Goal: Transaction & Acquisition: Purchase product/service

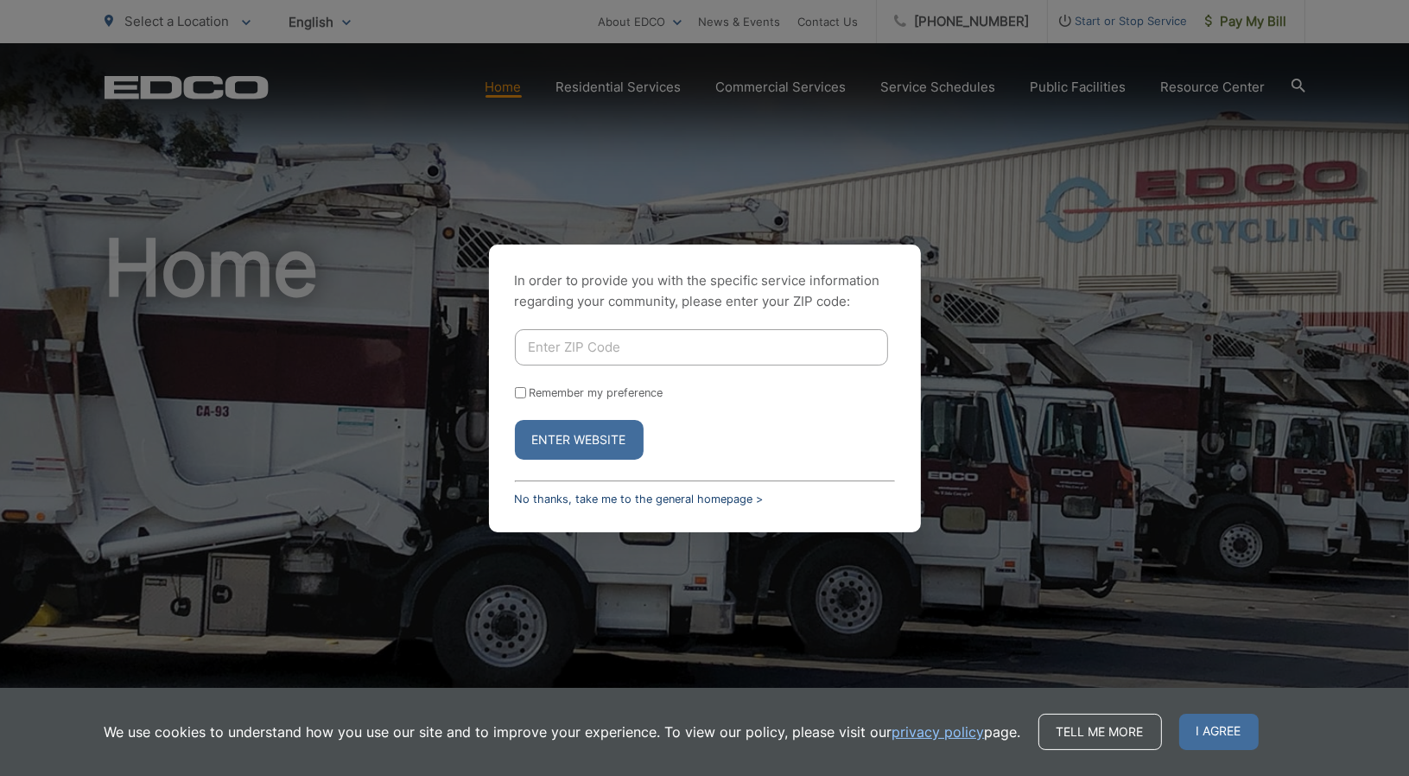
click at [576, 499] on link "No thanks, take me to the general homepage >" at bounding box center [639, 499] width 249 height 13
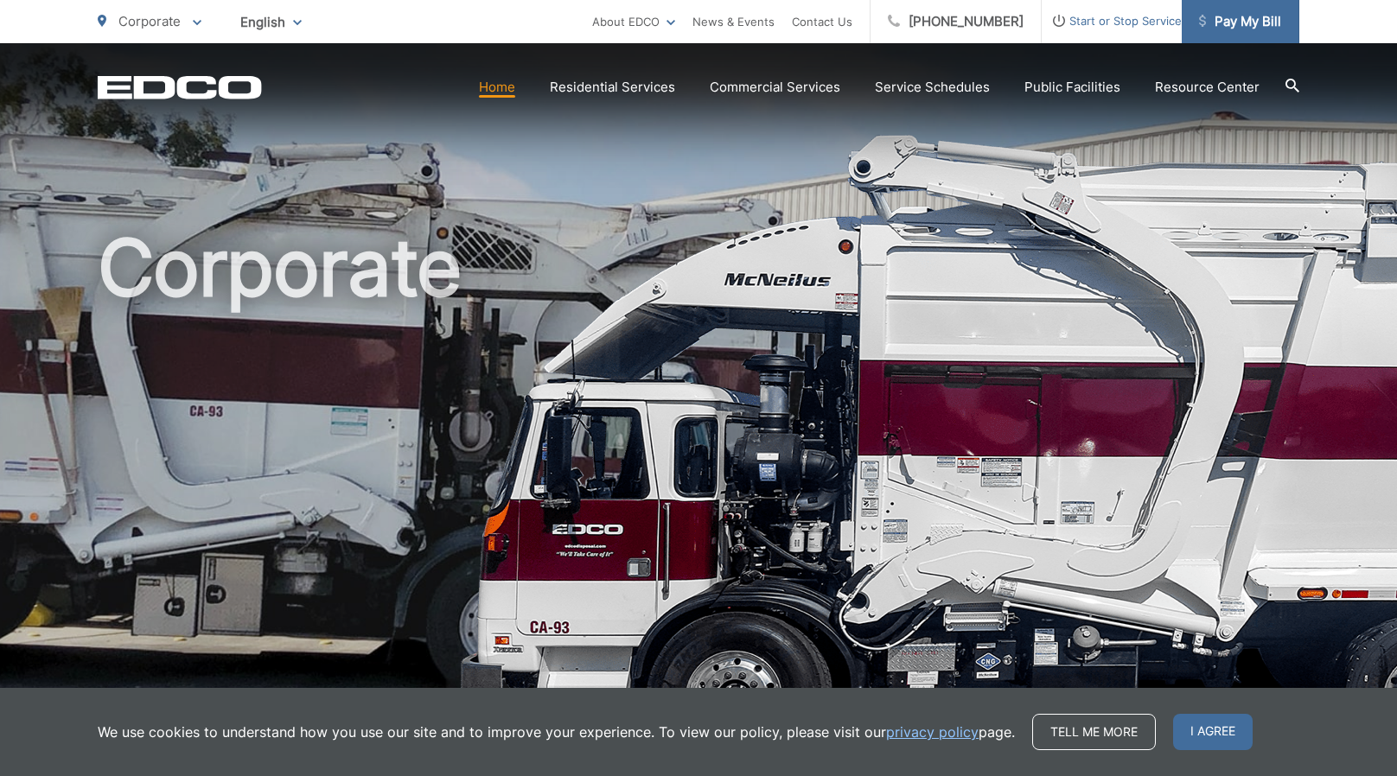
click at [1272, 22] on span "Pay My Bill" at bounding box center [1240, 21] width 82 height 21
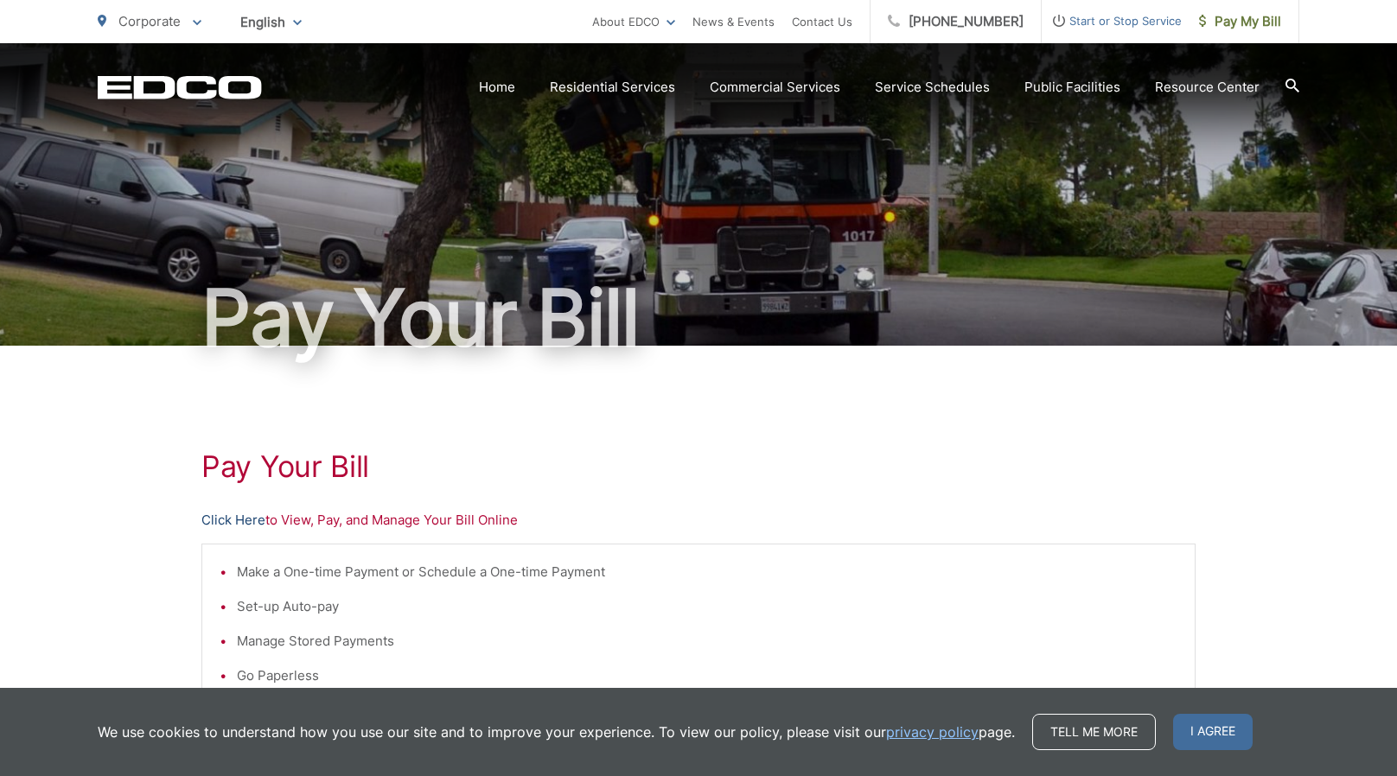
click at [252, 519] on link "Click Here" at bounding box center [233, 520] width 64 height 21
